Goal: Ask a question

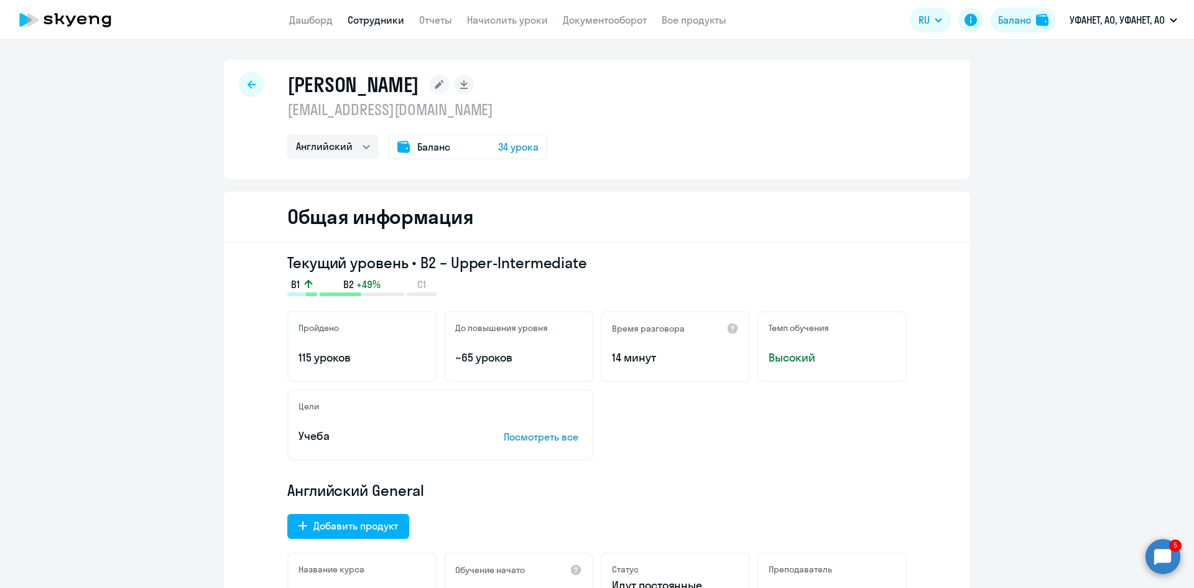
select select "english"
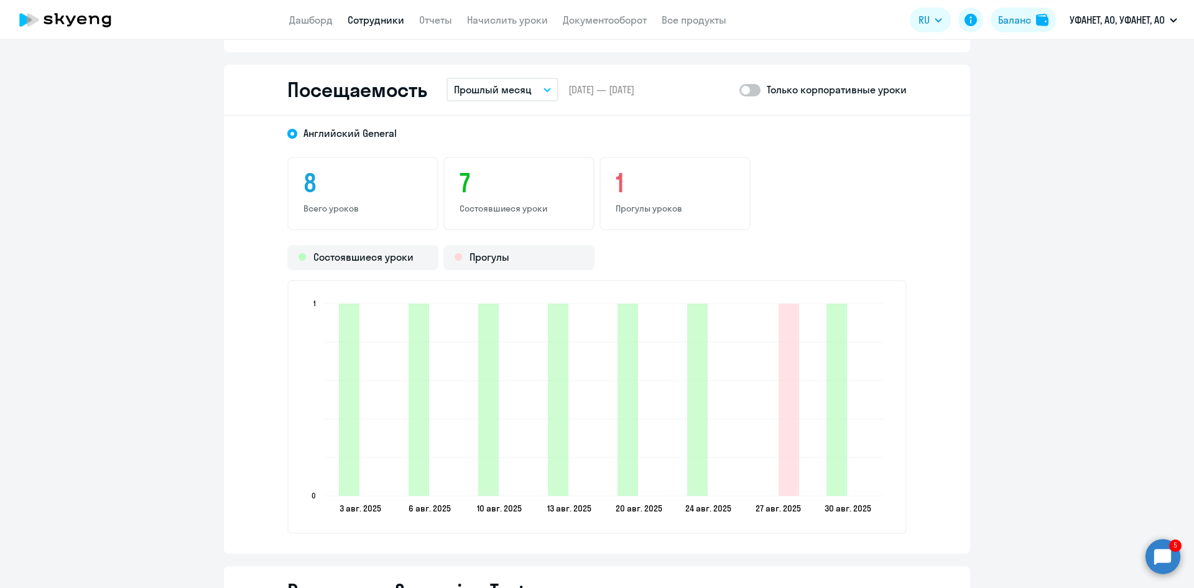
click at [1158, 549] on circle at bounding box center [1162, 555] width 35 height 35
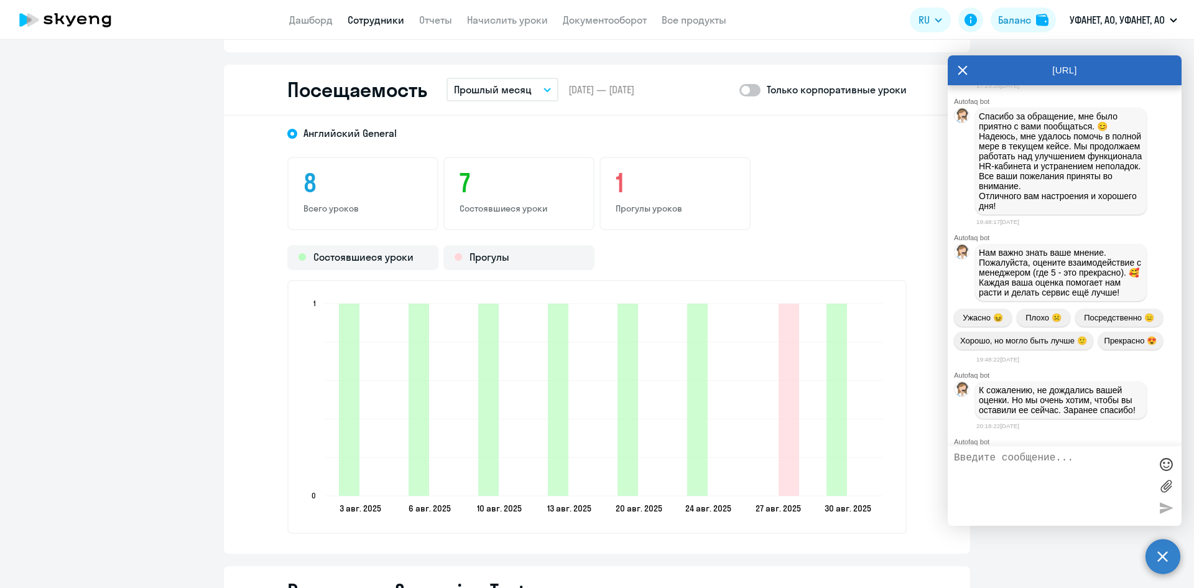
scroll to position [4382, 0]
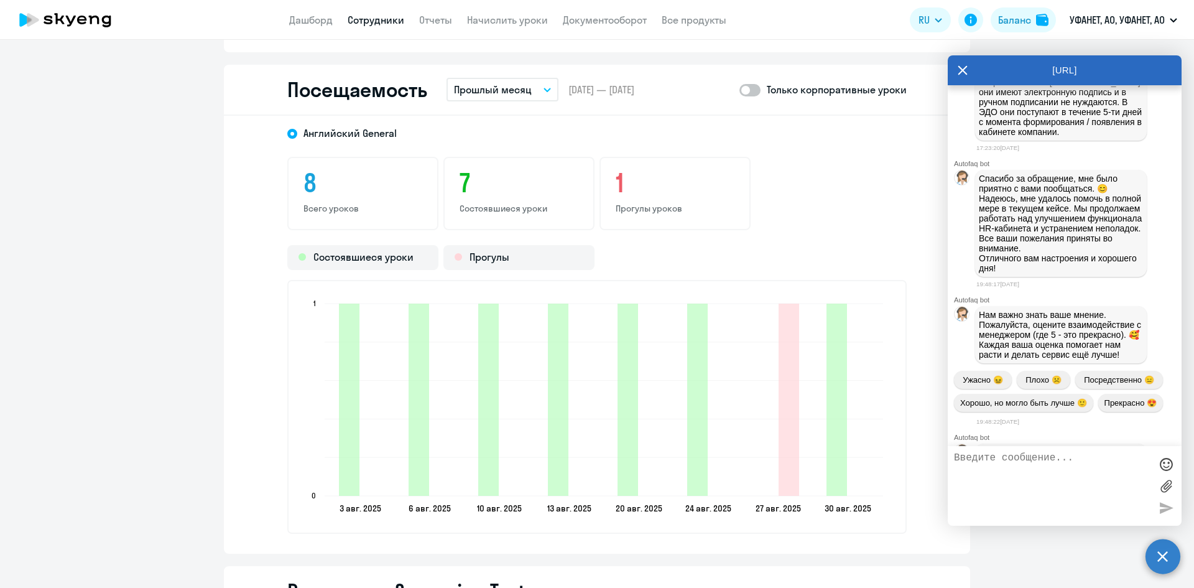
drag, startPoint x: 1023, startPoint y: 203, endPoint x: 1059, endPoint y: 211, distance: 37.6
click at [1059, 21] on p "[PERSON_NAME], вижу у нас с вами обмен документами настроен через ЭДО. Уточните…" at bounding box center [1061, 1] width 164 height 40
click at [1002, 461] on textarea at bounding box center [1052, 485] width 196 height 67
click at [1051, 464] on textarea "Здравствуйте!" at bounding box center [1052, 485] width 196 height 67
paste textarea "Пришлите счета на оплату с подписью и печатью: Договор-оферта от [DATE] 1. Счет…"
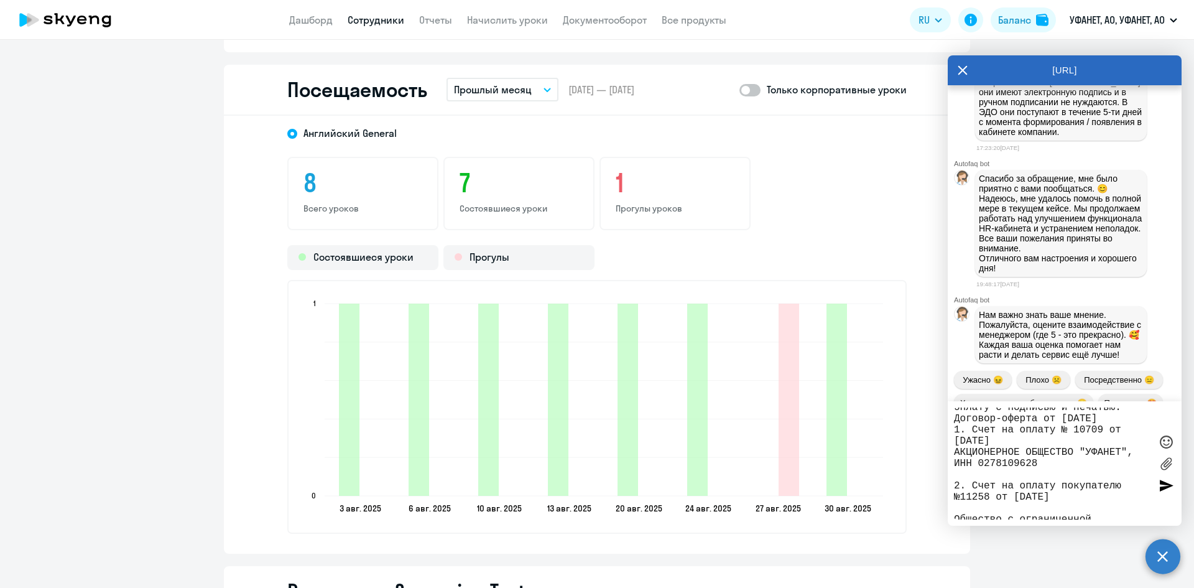
scroll to position [0, 0]
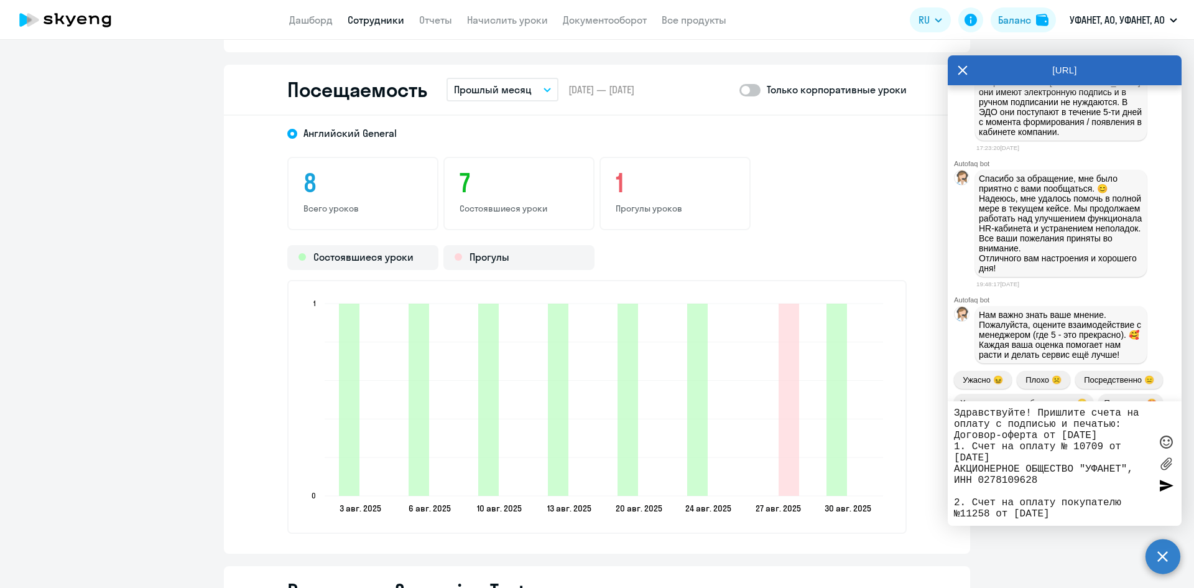
click at [1084, 412] on textarea "Здравствуйте! Пришлите счета на оплату с подписью и печатью: Договор-оферта от …" at bounding box center [1052, 463] width 196 height 112
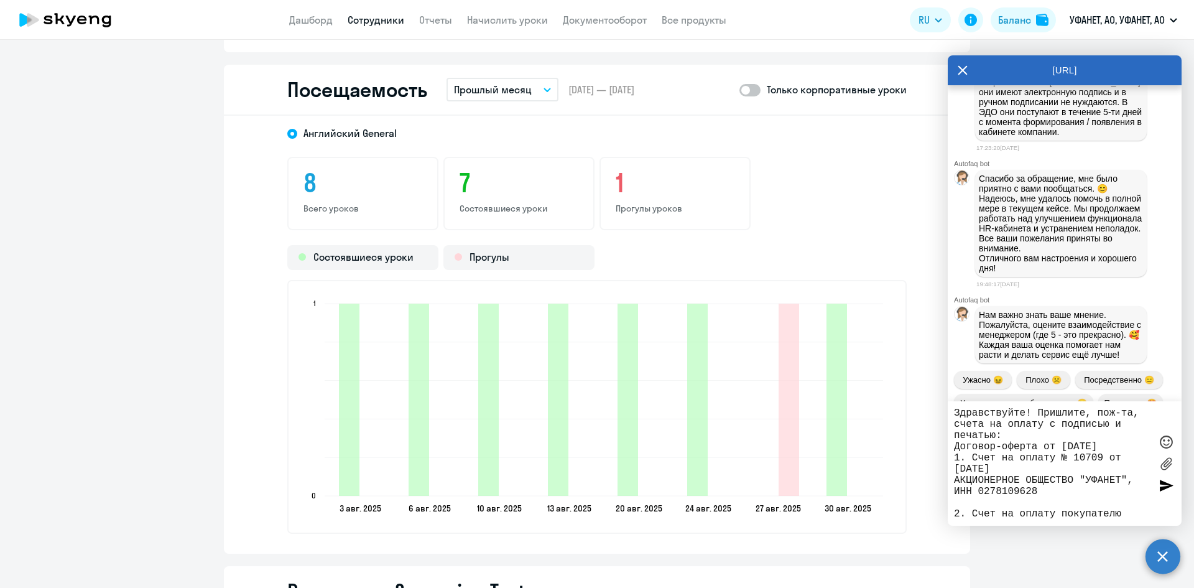
type textarea "Здравствуйте! Пришлите, пож-та, счета на оплату с подписью и печатью: Договор-о…"
click at [1160, 484] on div at bounding box center [1165, 485] width 19 height 19
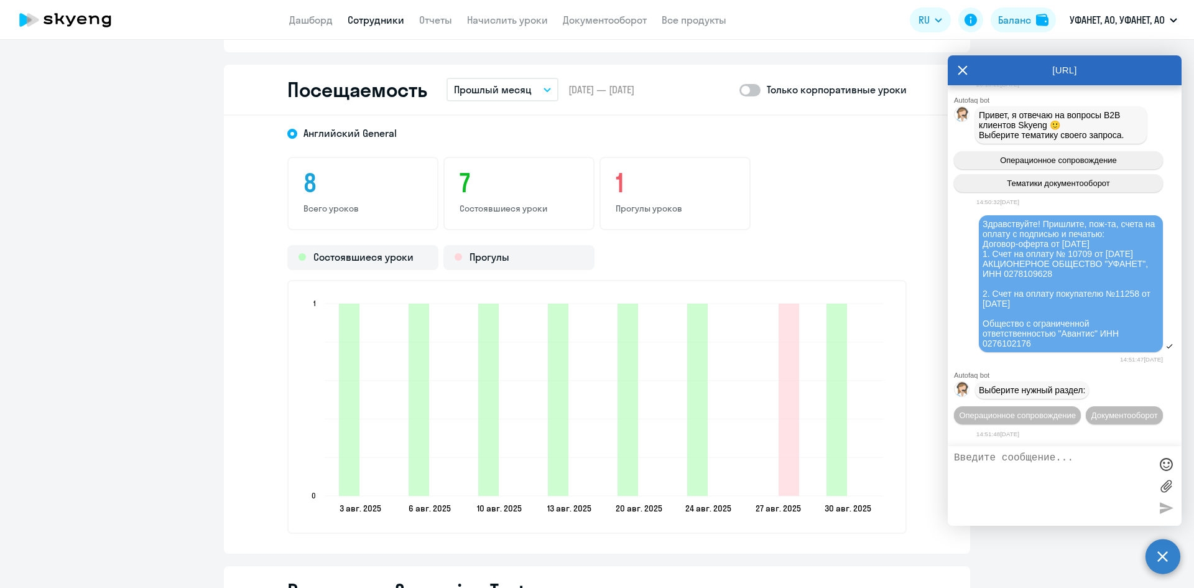
scroll to position [5082, 0]
click at [1086, 416] on button "Документооборот" at bounding box center [1124, 415] width 77 height 18
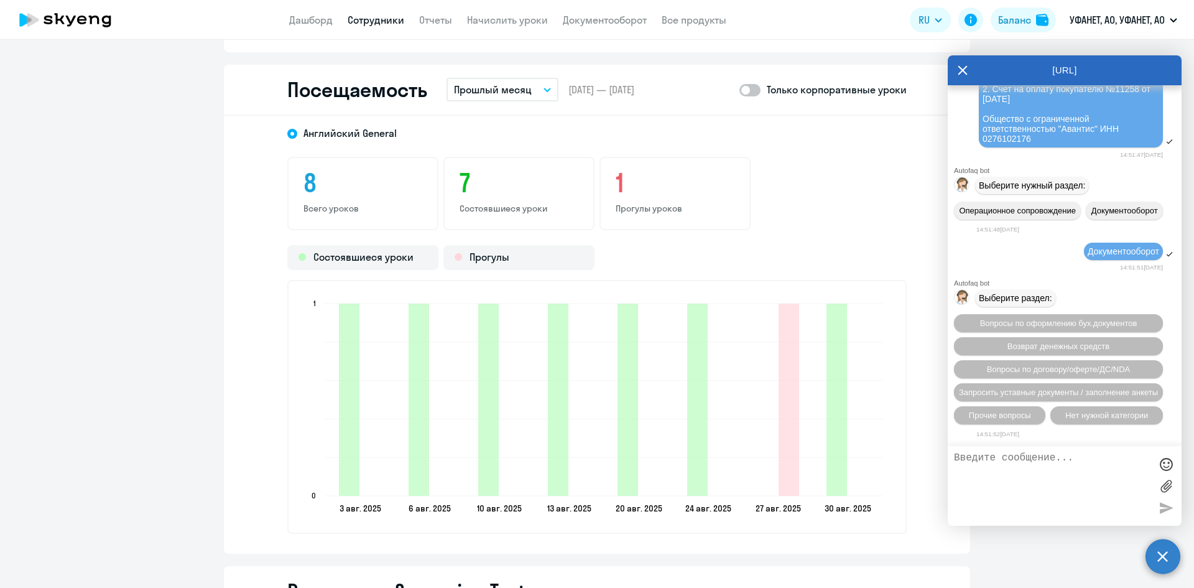
scroll to position [5287, 0]
click at [1014, 323] on span "Вопросы по оформлению бух.документов" at bounding box center [1058, 322] width 157 height 9
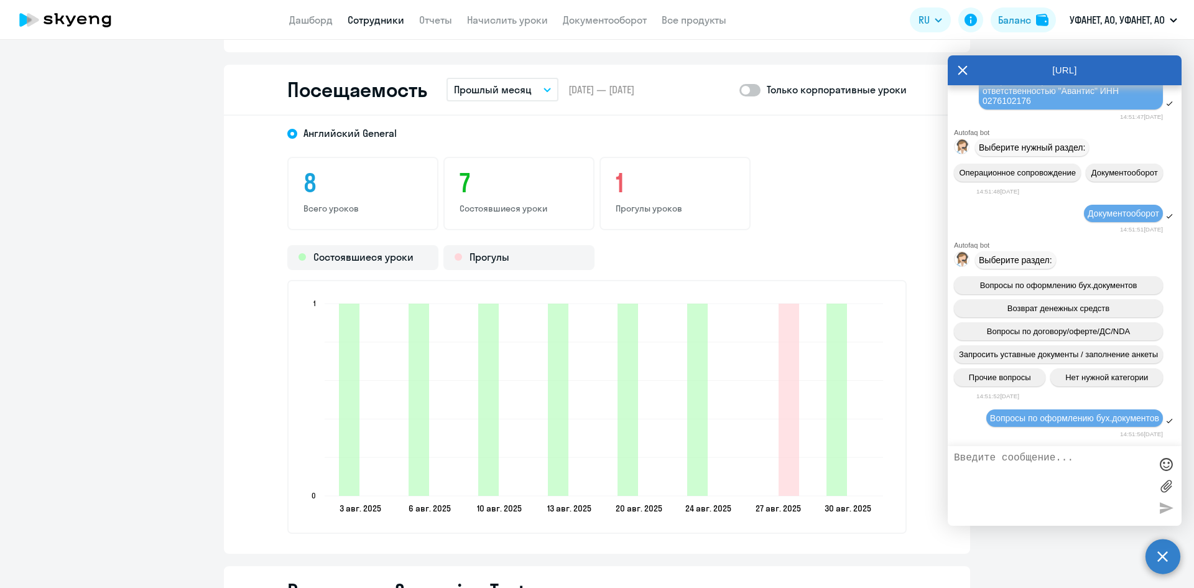
scroll to position [5441, 0]
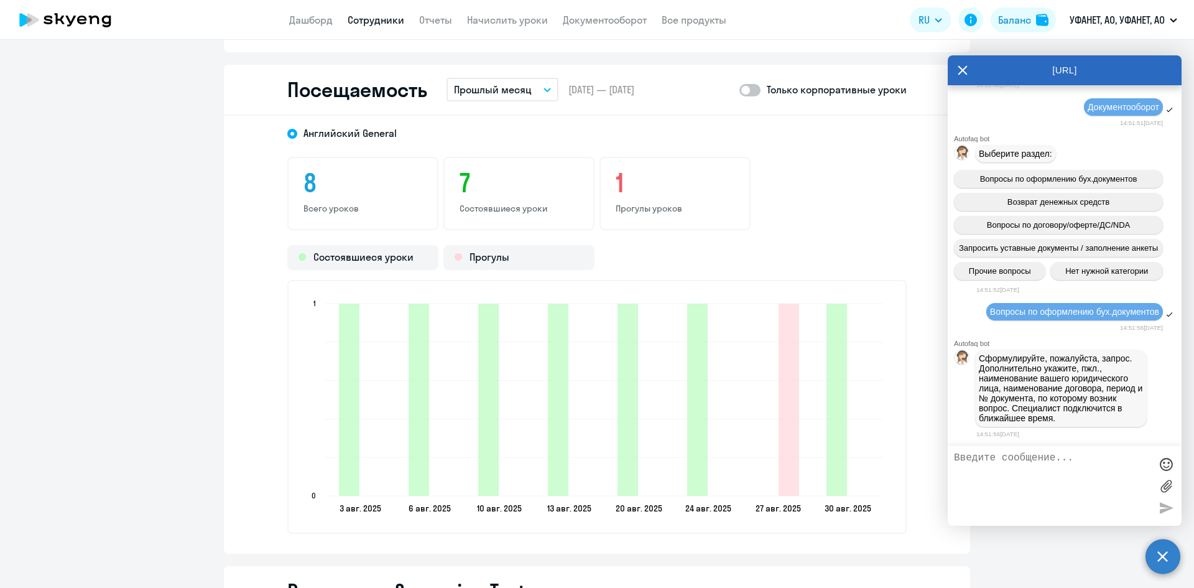
click at [987, 462] on textarea at bounding box center [1052, 485] width 196 height 67
paste textarea "Пришлите счета на оплату с подписью и печатью: Договор-оферта от [DATE] 1. Счет…"
type textarea "Здравствуйте! Пришлите счета на оплату с подписью и печатью: Договор-оферта от …"
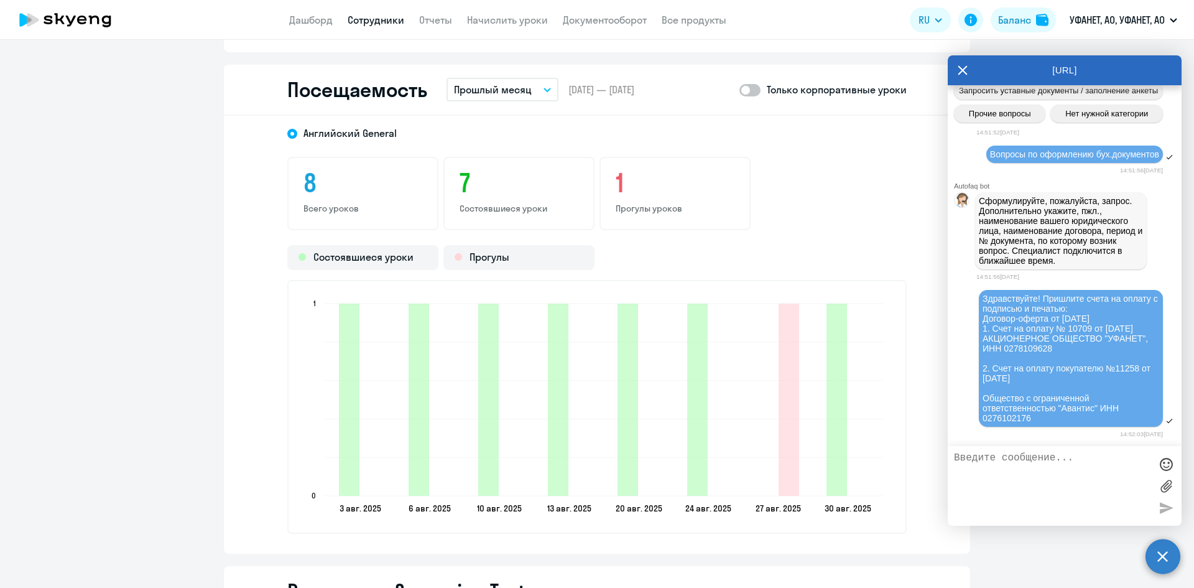
scroll to position [5608, 0]
